Goal: Information Seeking & Learning: Learn about a topic

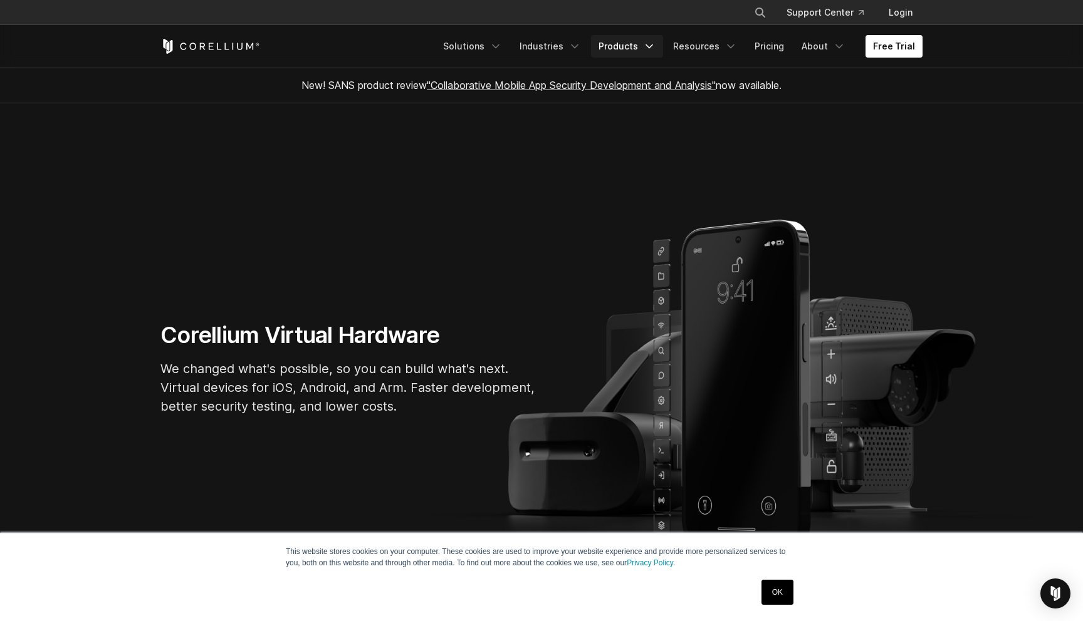
click at [630, 44] on link "Products" at bounding box center [627, 46] width 72 height 23
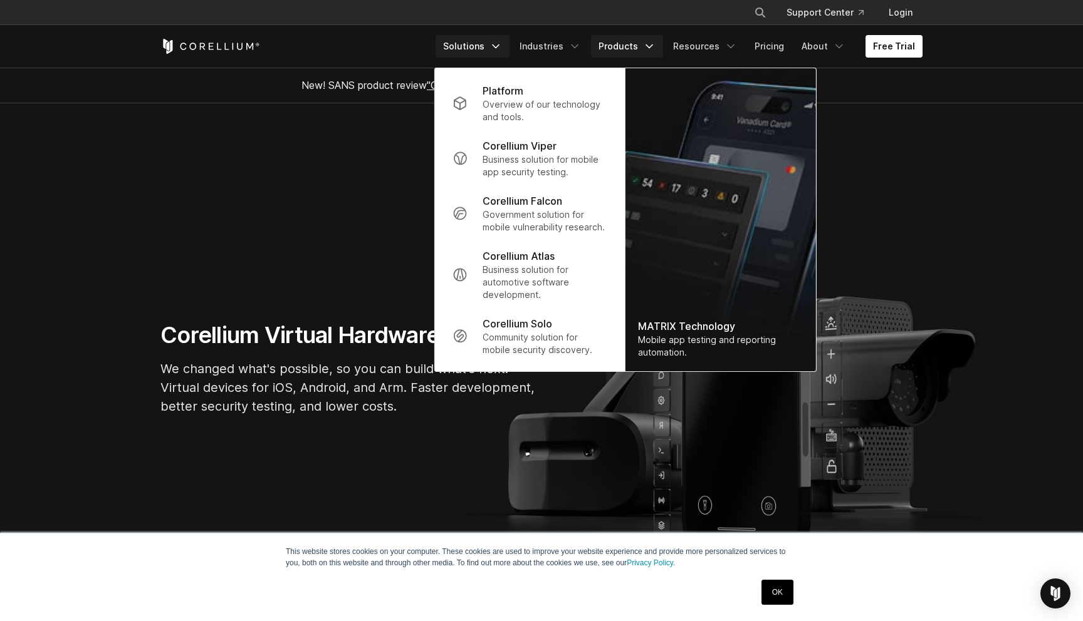
click at [502, 49] on icon "Navigation Menu" at bounding box center [495, 46] width 13 height 13
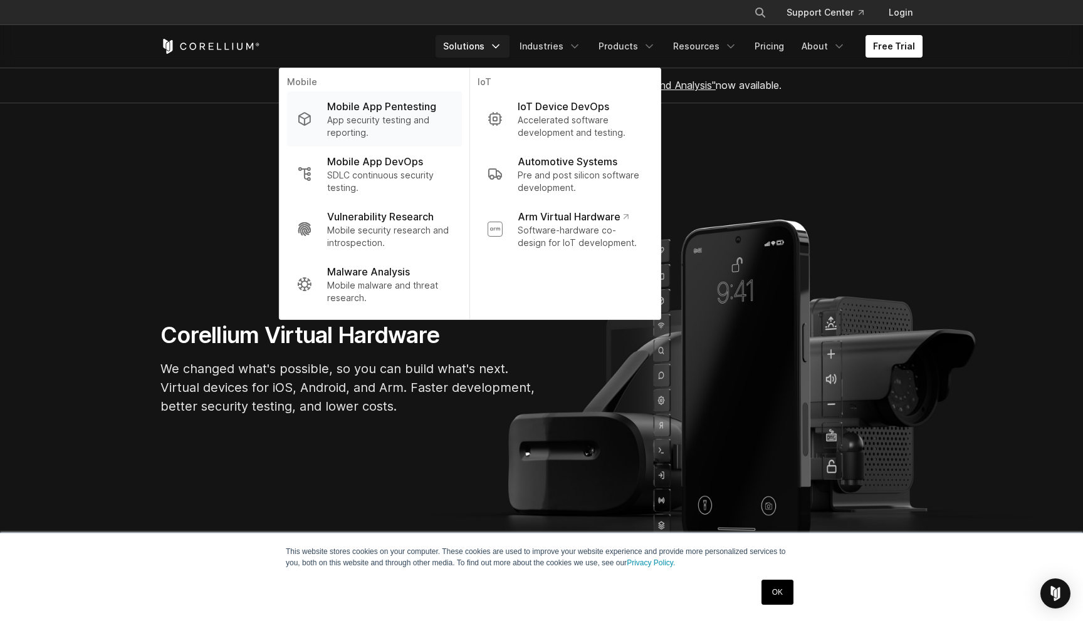
click at [428, 108] on p "Mobile App Pentesting" at bounding box center [381, 106] width 109 height 15
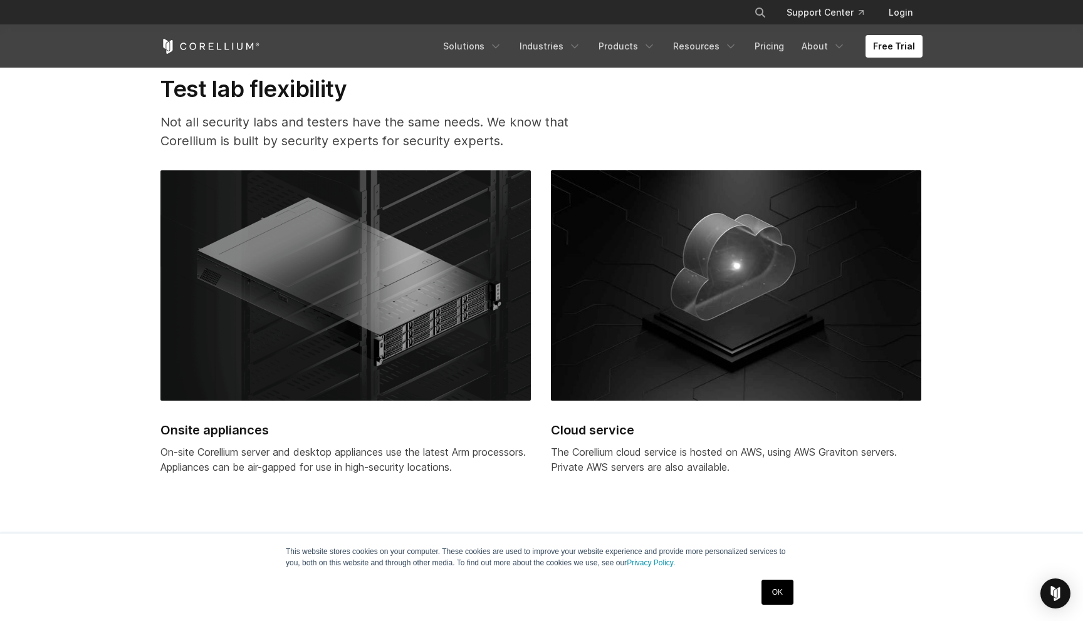
scroll to position [3243, 0]
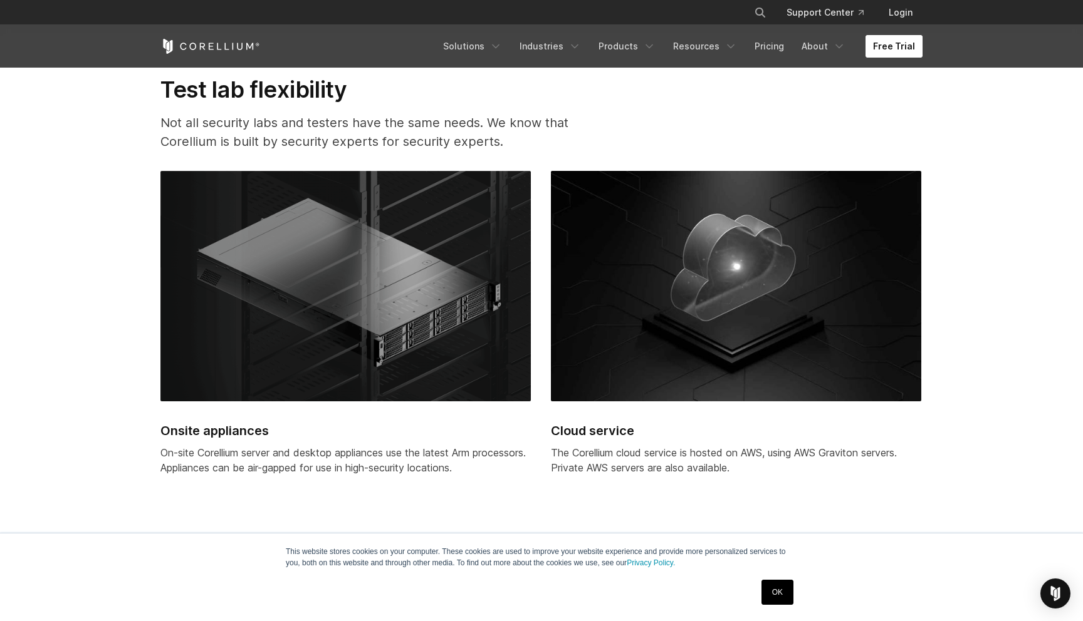
click at [898, 52] on link "Free Trial" at bounding box center [893, 46] width 57 height 23
click at [786, 47] on link "Pricing" at bounding box center [769, 46] width 44 height 23
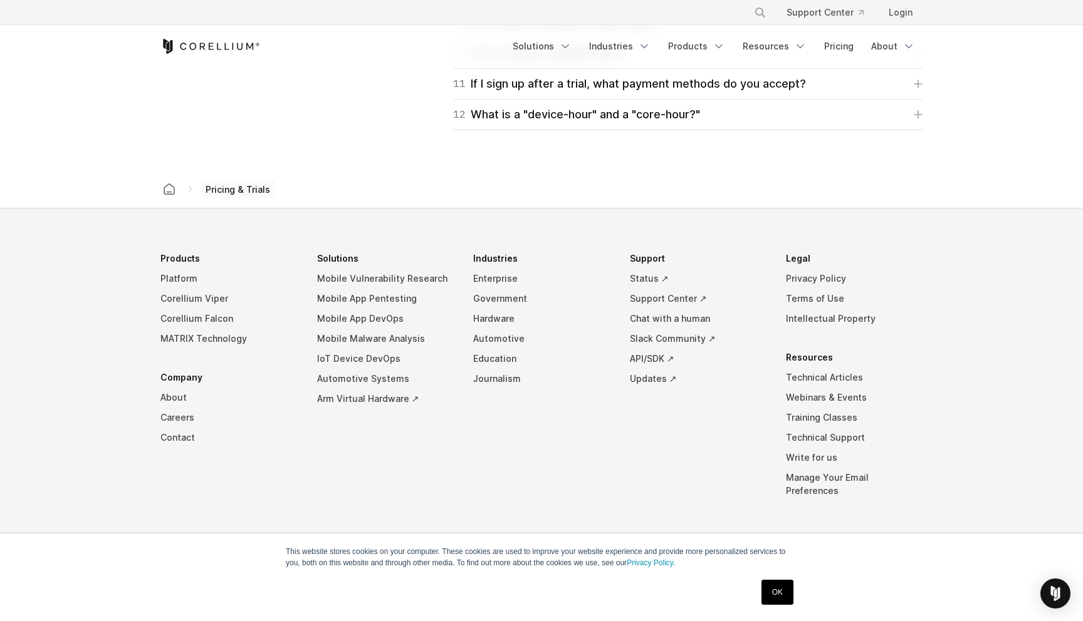
scroll to position [2126, 0]
